Goal: Information Seeking & Learning: Learn about a topic

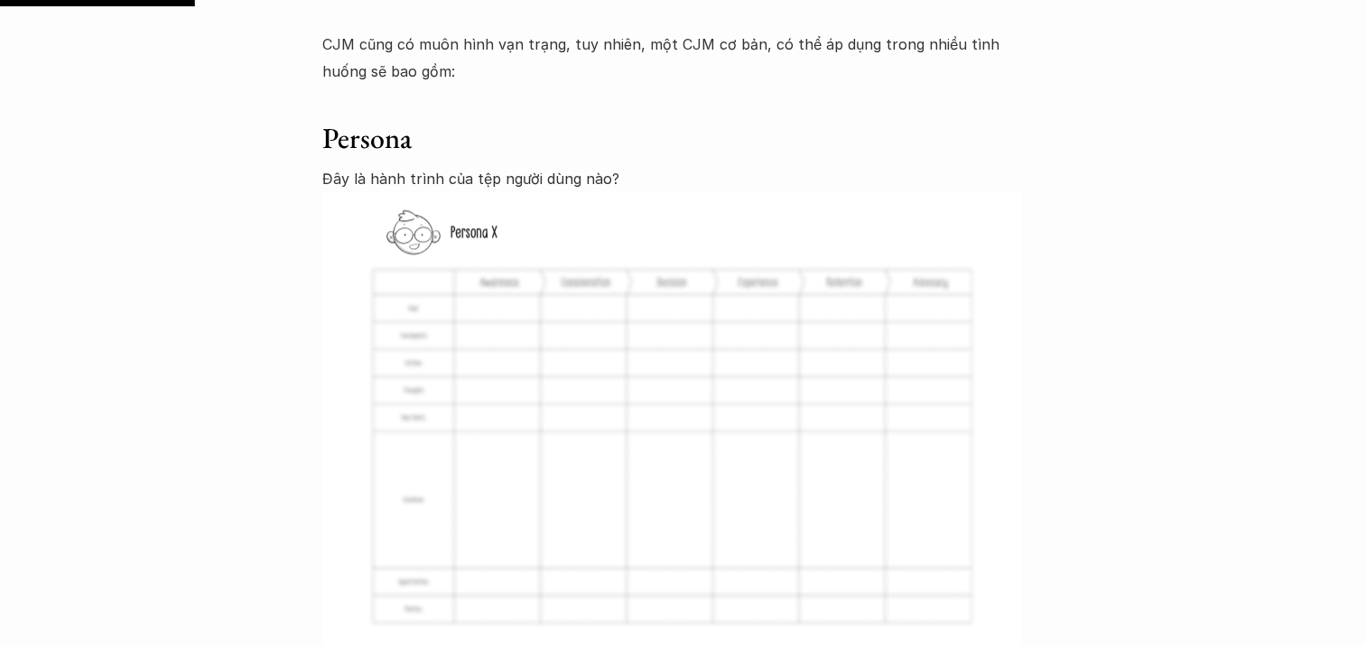
scroll to position [2437, 0]
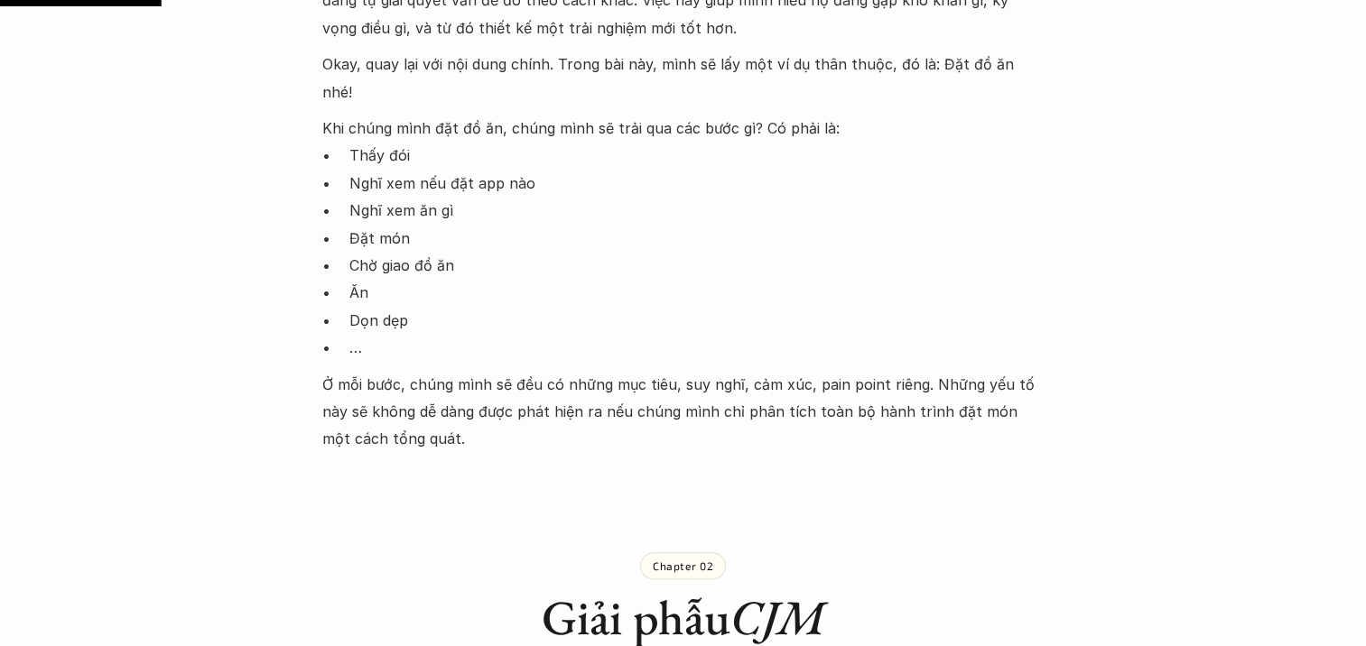
scroll to position [1193, 0]
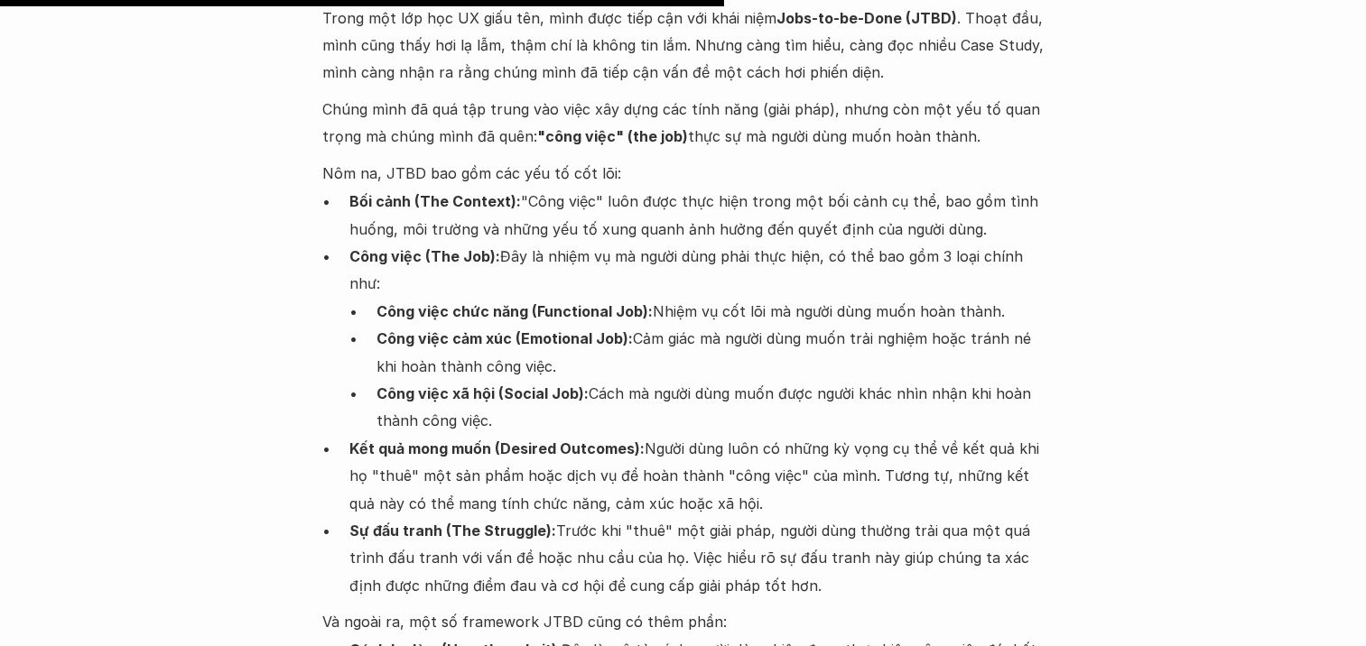
scroll to position [3250, 0]
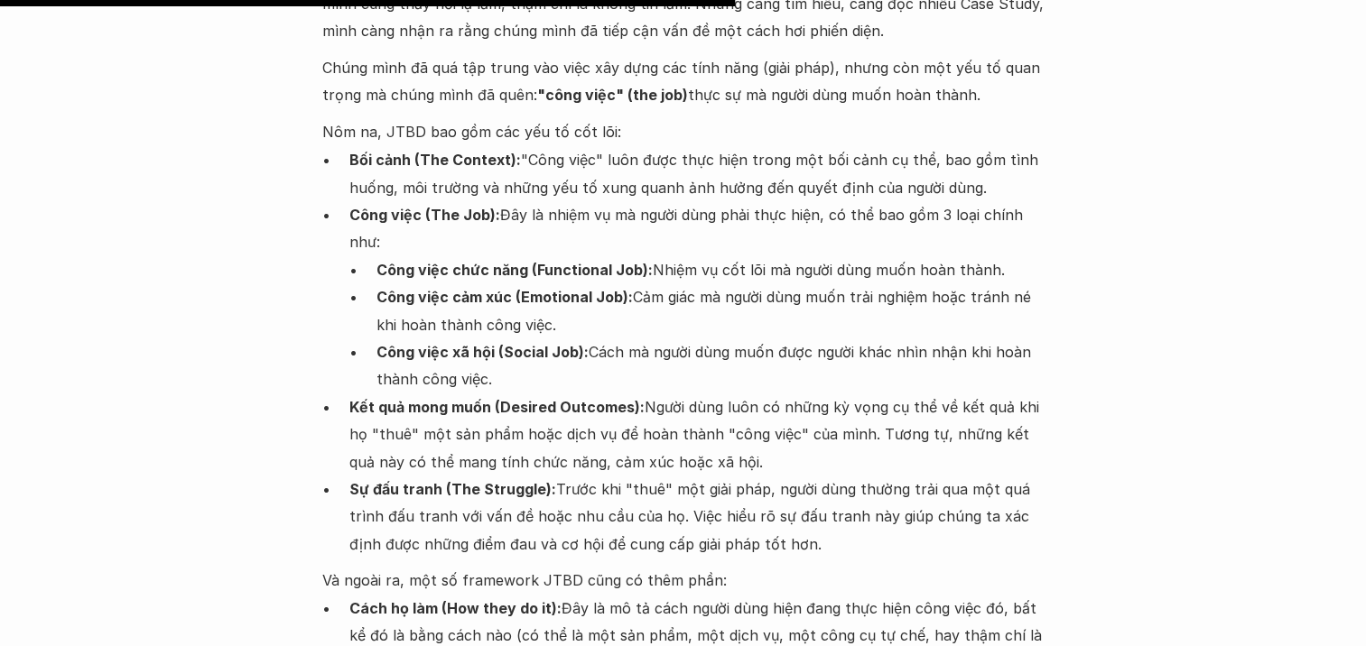
click at [801, 283] on p "Công việc cảm xúc (Emotional Job): Cảm giác mà người dùng muốn trải nghiệm hoặc…" at bounding box center [710, 310] width 668 height 55
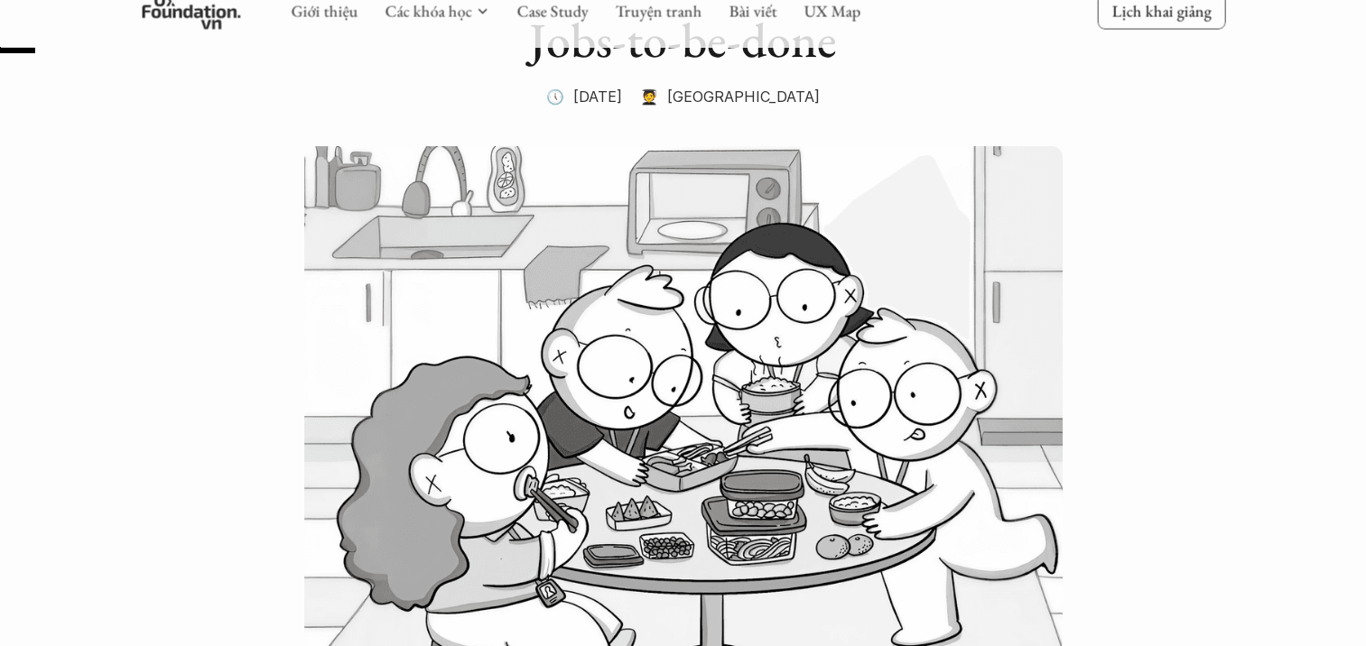
scroll to position [195, 0]
